Goal: Use online tool/utility: Utilize a website feature to perform a specific function

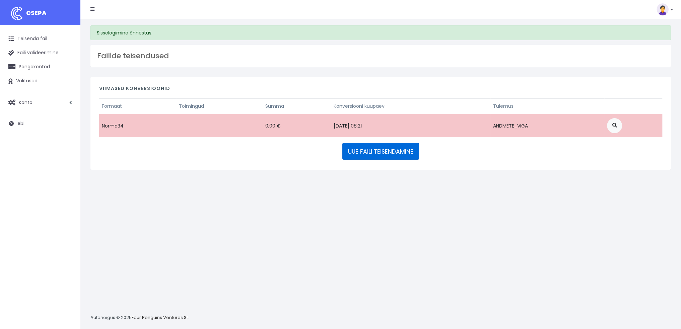
click at [377, 150] on font "UUE FAILI TEISENDAMINE" at bounding box center [380, 152] width 65 height 8
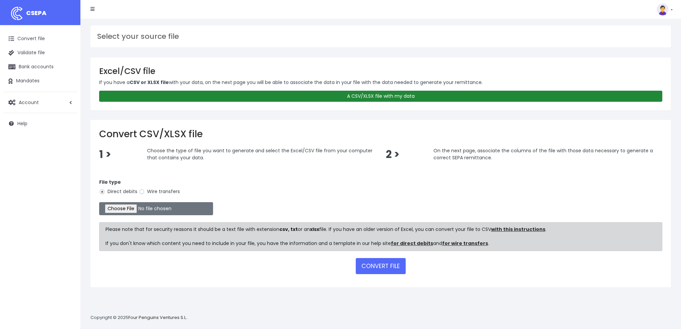
click at [393, 96] on link "A CSV/XLSX file with my data" at bounding box center [380, 96] width 563 height 11
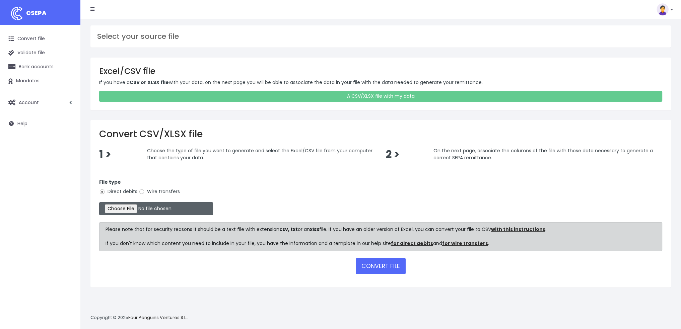
click at [121, 210] on input "file" at bounding box center [156, 208] width 114 height 13
type input "C:\fakepath\vastendus csv.csv"
click at [383, 263] on button "CONVERT FILE" at bounding box center [381, 266] width 50 height 16
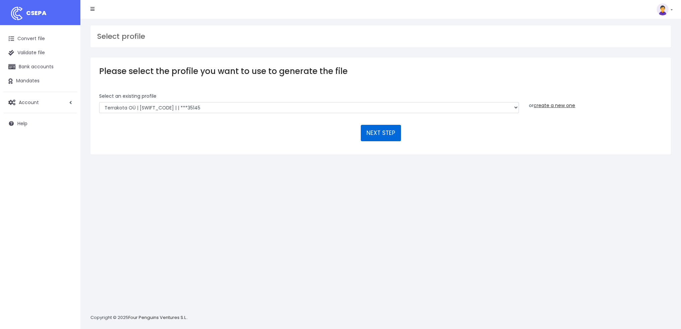
click at [383, 135] on button "NEXT STEP" at bounding box center [381, 133] width 40 height 16
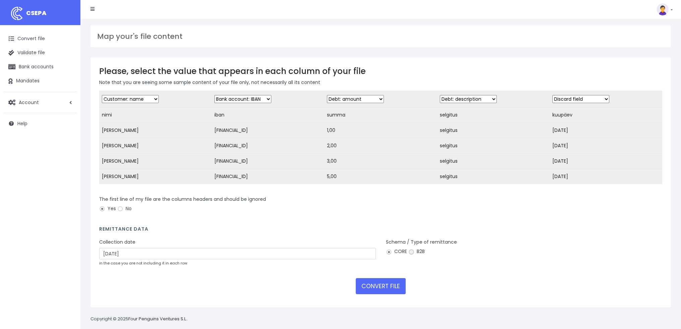
click at [413, 255] on input "B2B" at bounding box center [412, 252] width 6 height 6
radio input "true"
click at [572, 99] on select "Discard field Customer: name Customer: ID Customer: Email Customer: Address Cus…" at bounding box center [581, 99] width 57 height 8
select select "mandate_signed_at"
click at [553, 95] on select "Discard field Customer: name Customer: ID Customer: Email Customer: Address Cus…" at bounding box center [581, 99] width 57 height 8
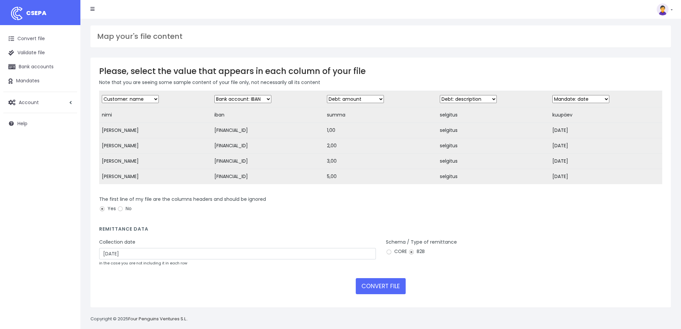
click at [539, 213] on div "The first line of my file are the columns headers and should be ignored Yes No" at bounding box center [380, 205] width 563 height 19
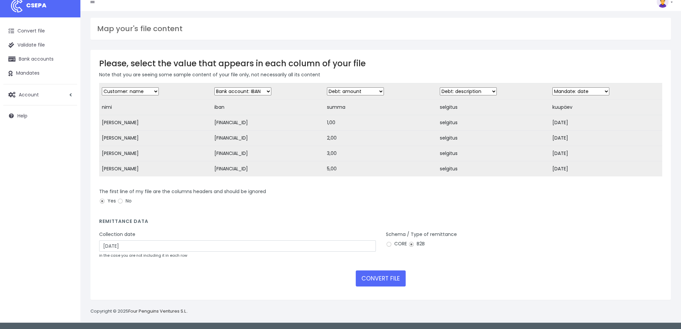
scroll to position [11, 0]
click at [395, 278] on button "CONVERT FILE" at bounding box center [381, 279] width 50 height 16
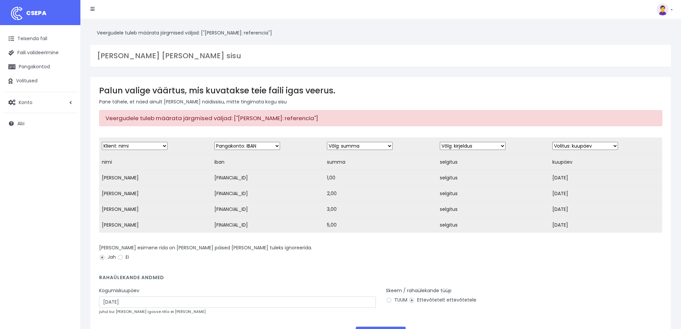
click at [471, 145] on select "Äraviskamise väli Klient: nimi Klient: ID Klient: E-post Klient: Aadress Klient…" at bounding box center [473, 146] width 66 height 8
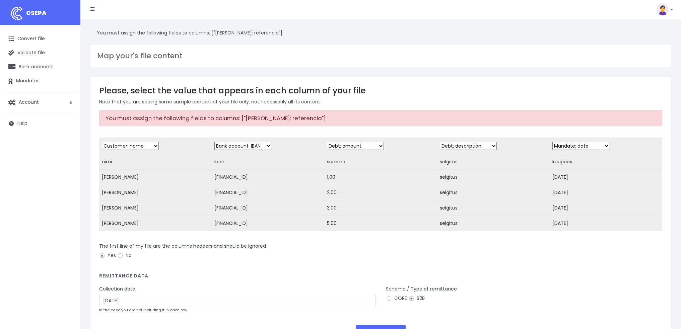
click at [467, 145] on select "Discard field Customer: name Customer: ID Customer: Email Customer: Address Cus…" at bounding box center [468, 146] width 57 height 8
select select "mandate_reference"
click at [440, 142] on select "Discard field Customer: name Customer: ID Customer: Email Customer: Address Cus…" at bounding box center [468, 146] width 57 height 8
click at [502, 211] on td "selgitus" at bounding box center [493, 207] width 113 height 15
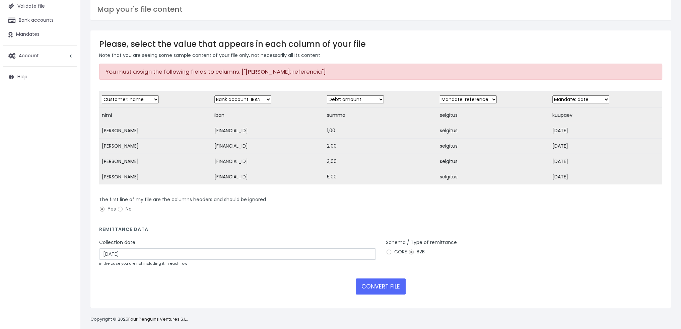
scroll to position [58, 0]
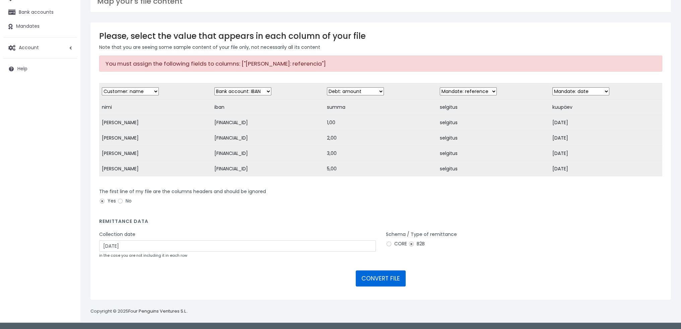
click at [383, 276] on button "CONVERT FILE" at bounding box center [381, 279] width 50 height 16
click at [383, 278] on button "CONVERT FILE" at bounding box center [381, 279] width 50 height 16
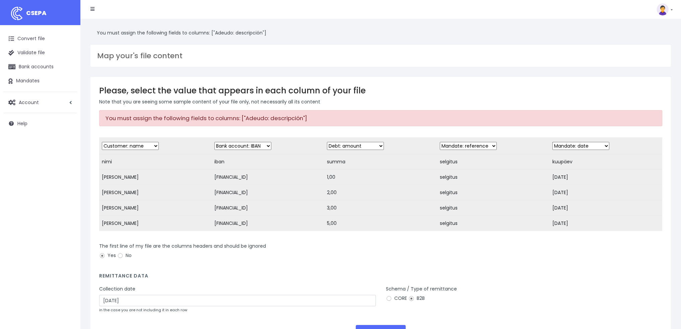
click at [469, 144] on select "Discard field Customer: name Customer: ID Customer: Email Customer: Address Cus…" at bounding box center [468, 146] width 57 height 8
select select "description"
click at [440, 142] on select "Discard field Customer: name Customer: ID Customer: Email Customer: Address Cus…" at bounding box center [468, 146] width 57 height 8
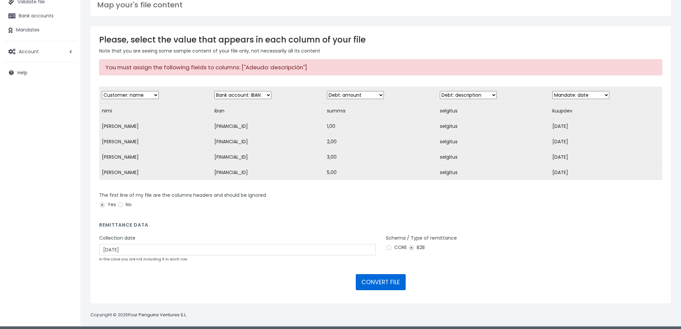
scroll to position [58, 0]
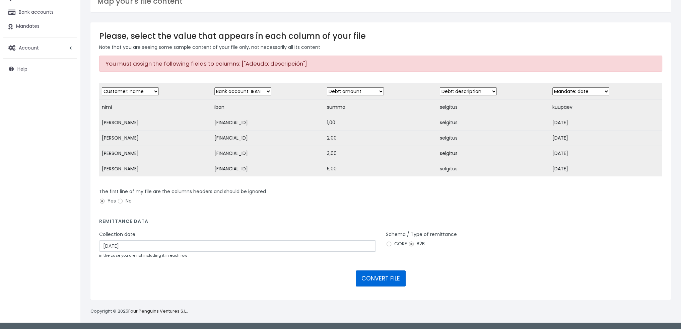
click at [385, 276] on button "CONVERT FILE" at bounding box center [381, 279] width 50 height 16
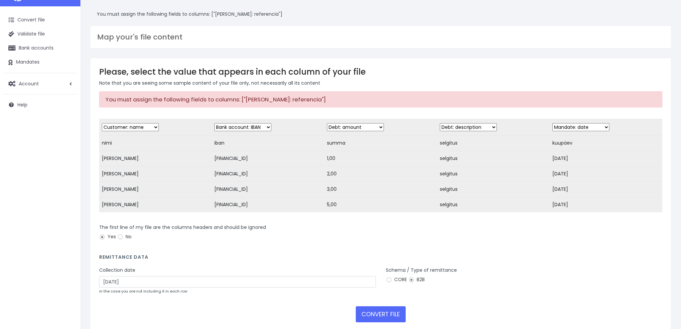
scroll to position [58, 0]
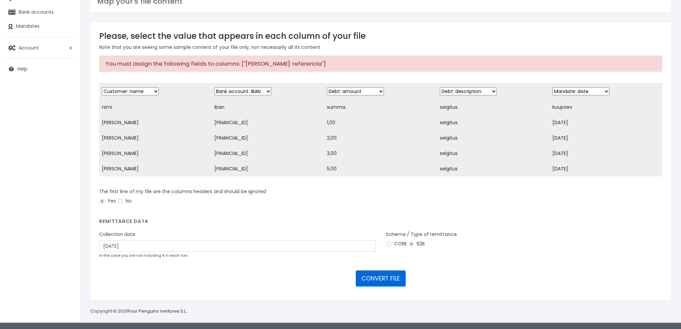
click at [386, 281] on button "CONVERT FILE" at bounding box center [381, 279] width 50 height 16
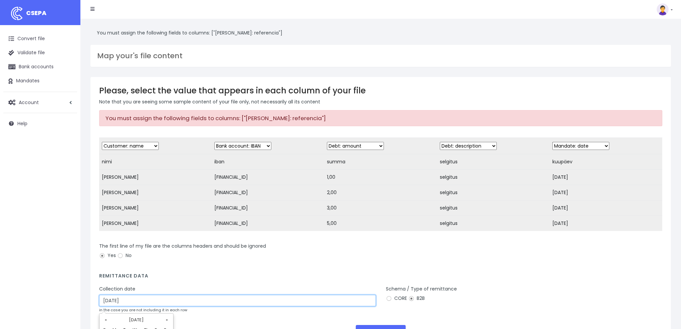
drag, startPoint x: 135, startPoint y: 303, endPoint x: 83, endPoint y: 302, distance: 52.3
click at [86, 300] on div "Please, select the value that appears in each column of your file Note that you…" at bounding box center [380, 216] width 591 height 278
click at [211, 279] on h4 "Remittance data" at bounding box center [380, 278] width 563 height 9
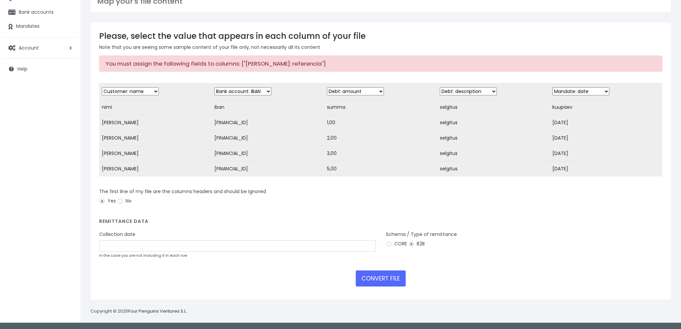
scroll to position [58, 0]
click at [396, 281] on button "CONVERT FILE" at bounding box center [381, 279] width 50 height 16
